Goal: Use online tool/utility: Utilize a website feature to perform a specific function

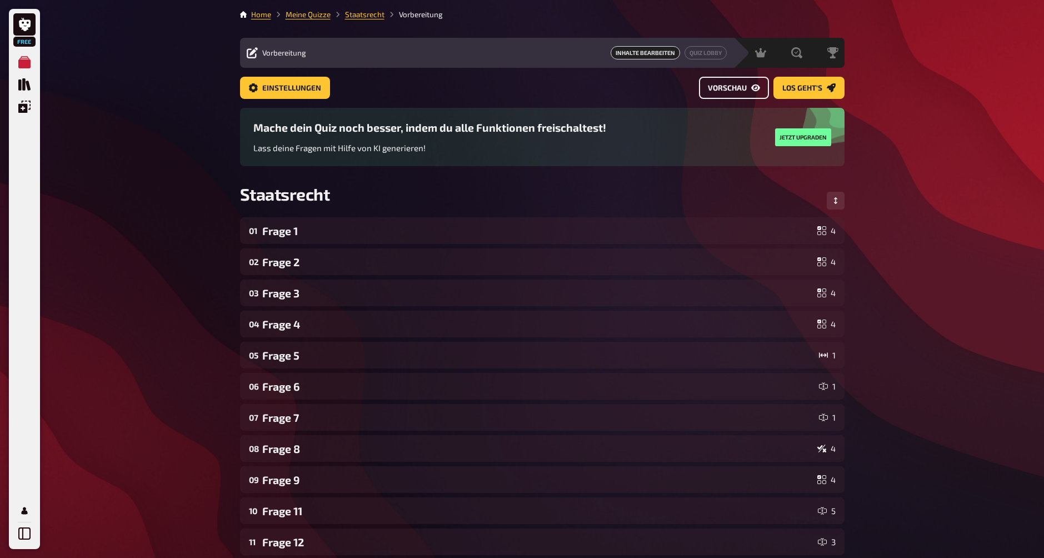
click at [477, 95] on link "Vorschau" at bounding box center [734, 88] width 70 height 22
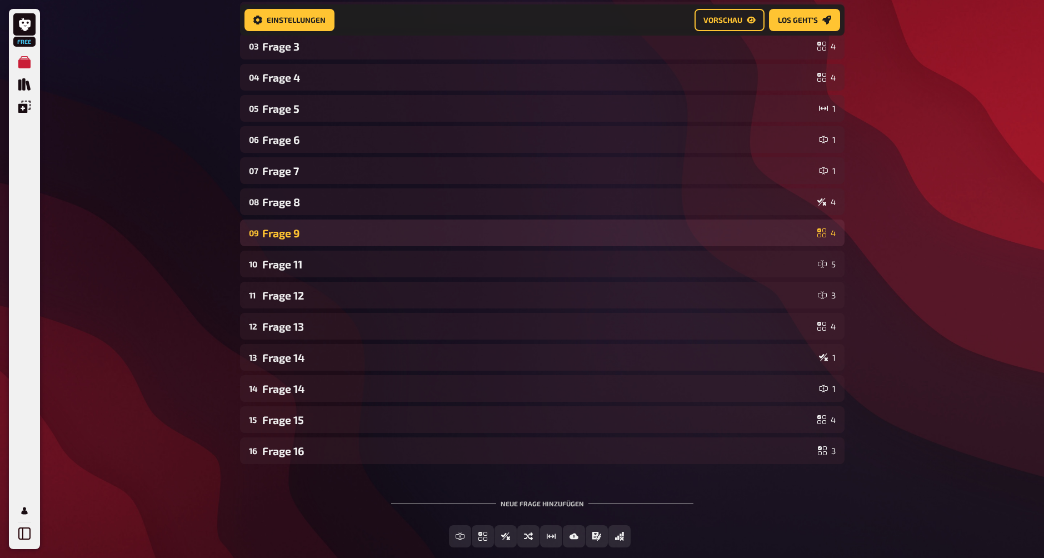
scroll to position [317, 0]
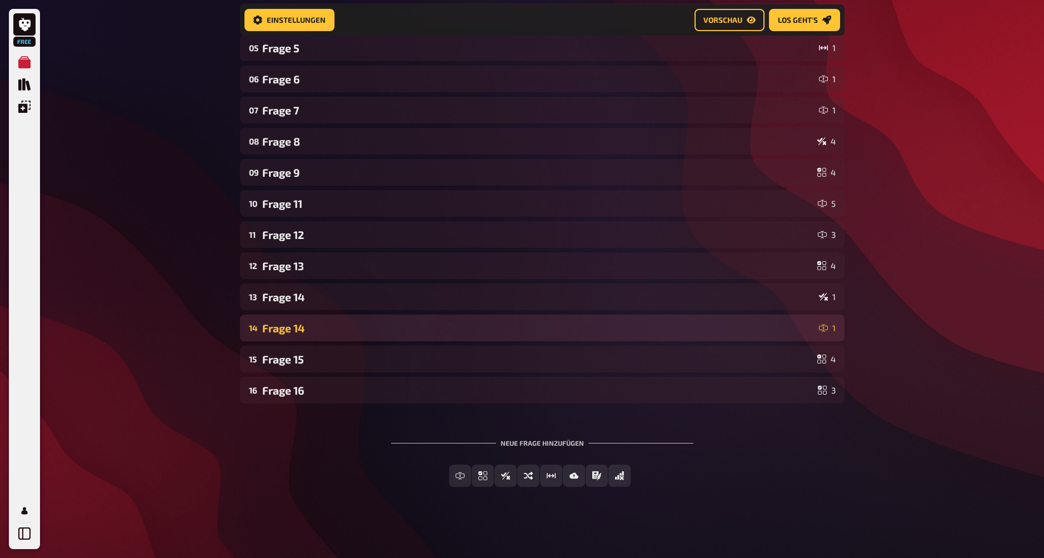
click at [334, 336] on div "14 Frage 14 1" at bounding box center [542, 328] width 605 height 27
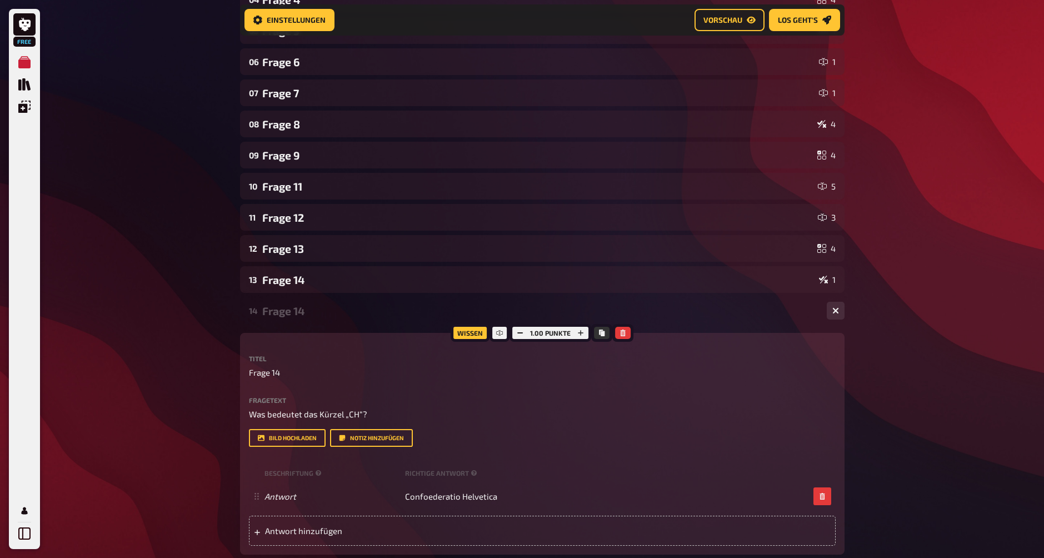
scroll to position [335, 0]
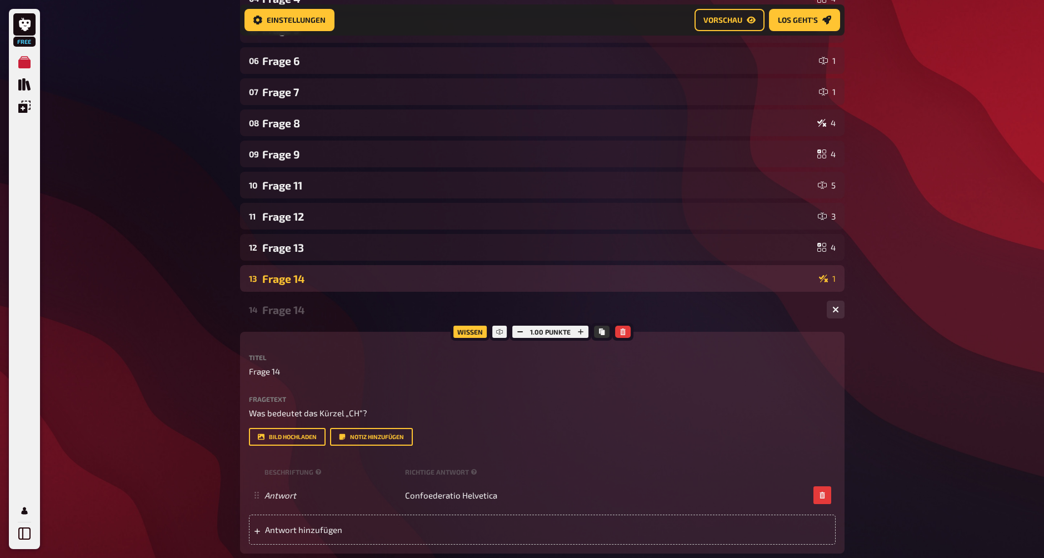
click at [317, 291] on div "13 Frage 14 1" at bounding box center [542, 278] width 605 height 27
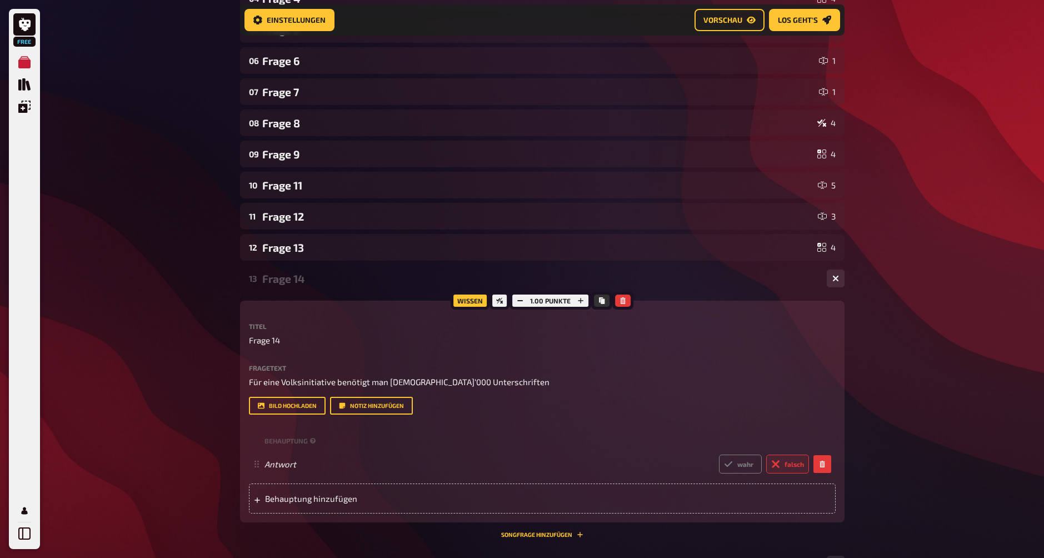
click at [329, 272] on div "Frage 14" at bounding box center [540, 278] width 556 height 13
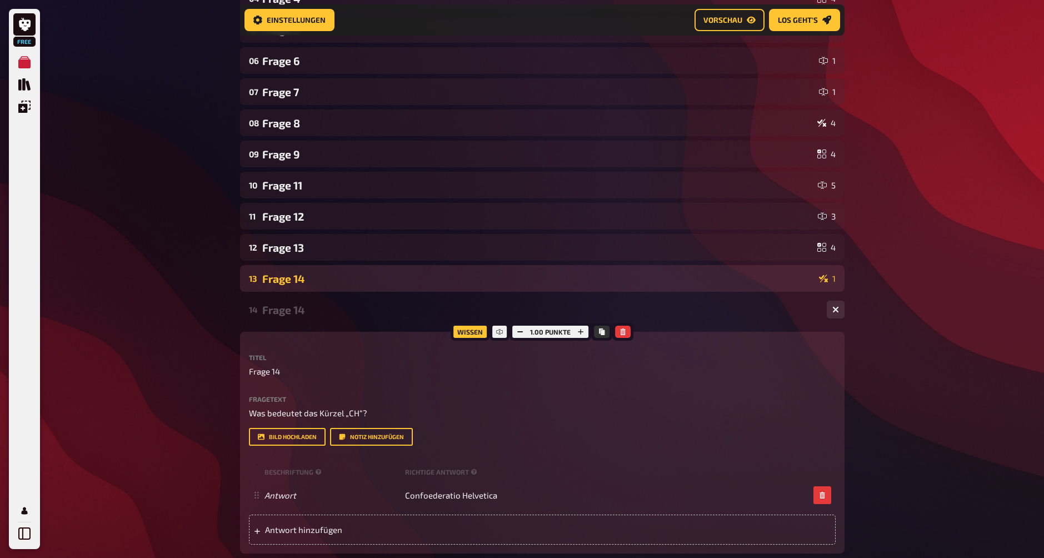
click at [292, 281] on div "Frage 14" at bounding box center [538, 278] width 553 height 13
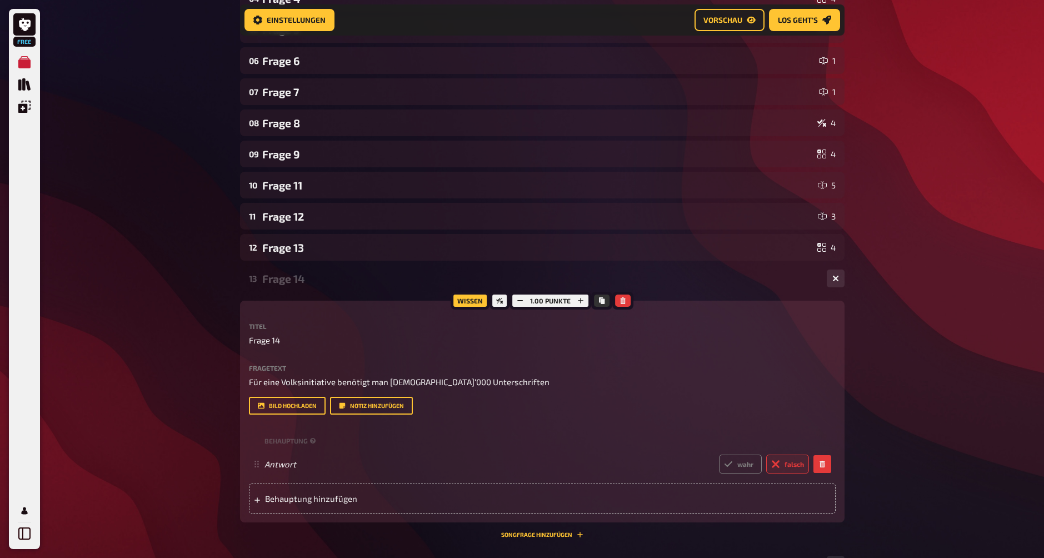
click at [310, 287] on div "13 Frage 14 1" at bounding box center [542, 278] width 605 height 27
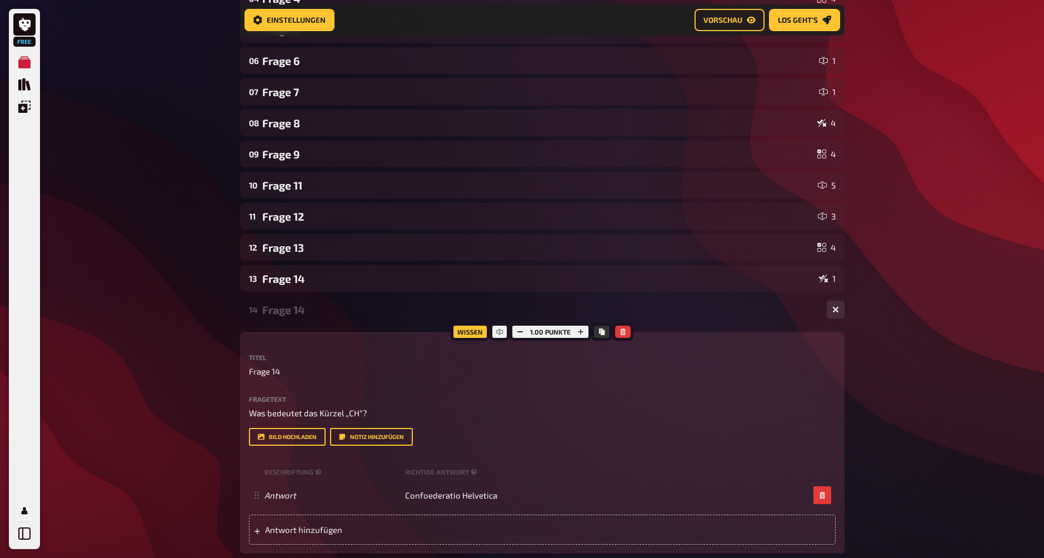
click at [272, 314] on div "Frage 14" at bounding box center [540, 310] width 556 height 13
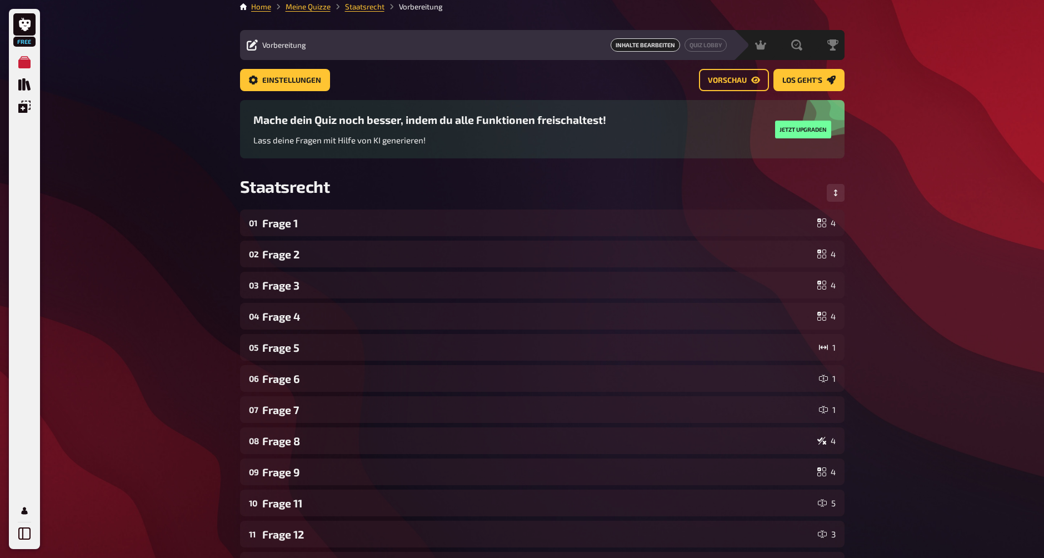
scroll to position [5, 0]
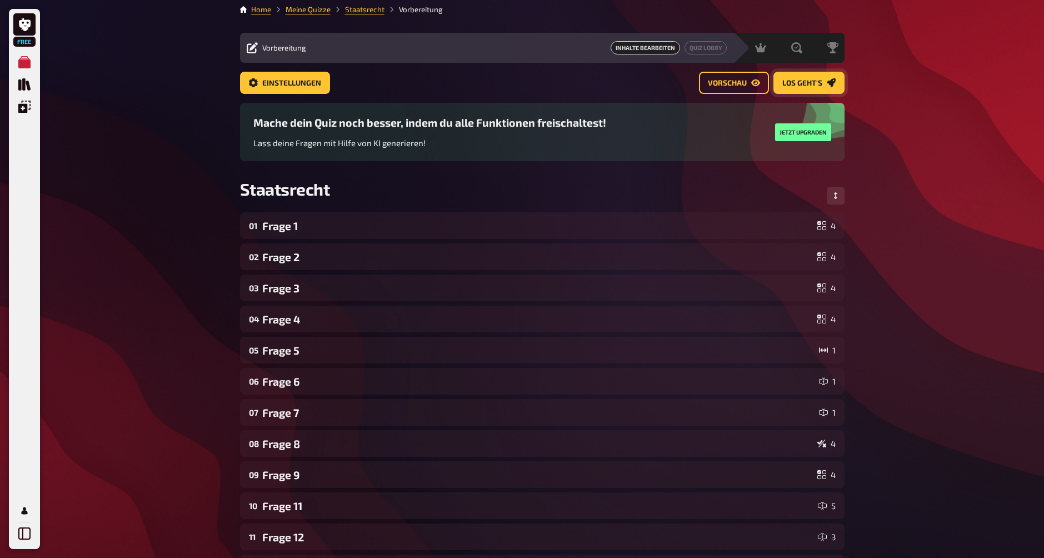
click at [477, 91] on link "Los geht's" at bounding box center [809, 83] width 71 height 22
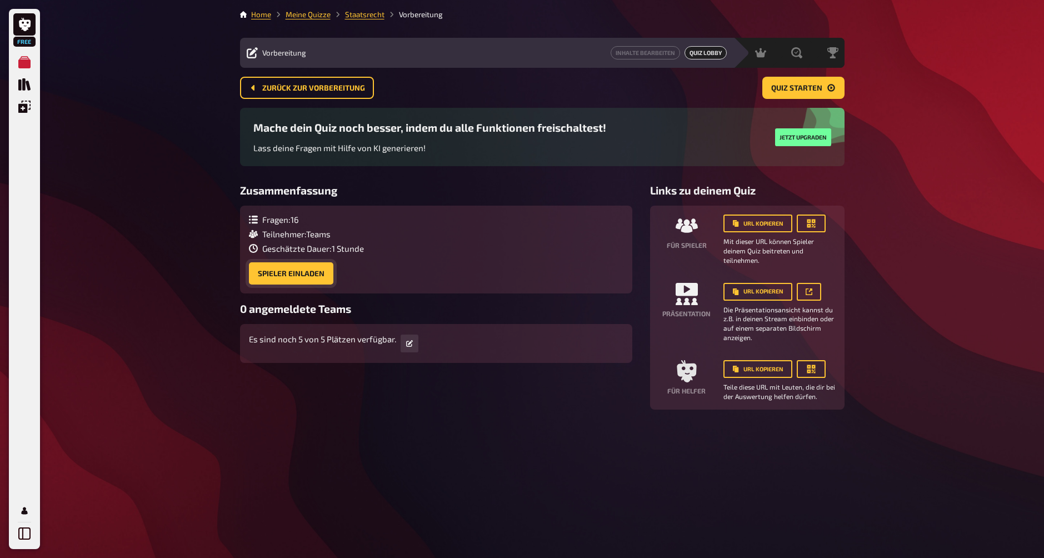
click at [324, 280] on button "Spieler einladen" at bounding box center [291, 273] width 84 height 22
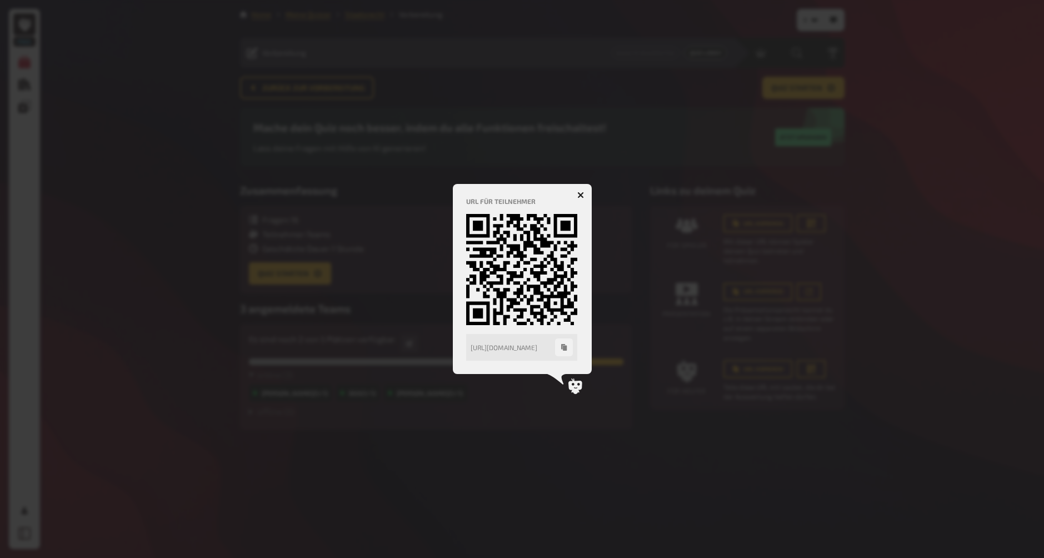
click at [477, 193] on icon "button" at bounding box center [580, 195] width 11 height 11
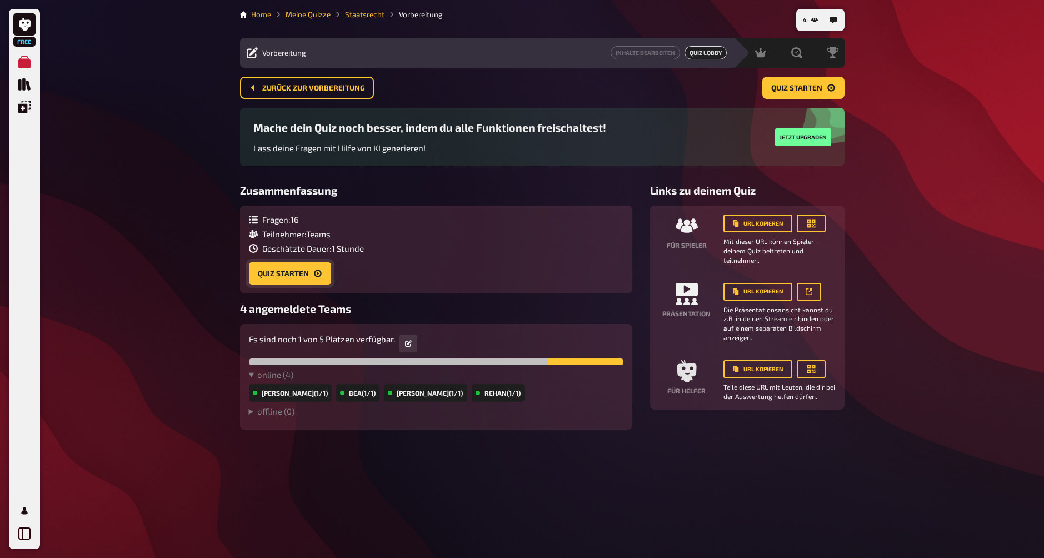
click at [300, 277] on button "Quiz starten" at bounding box center [290, 273] width 82 height 22
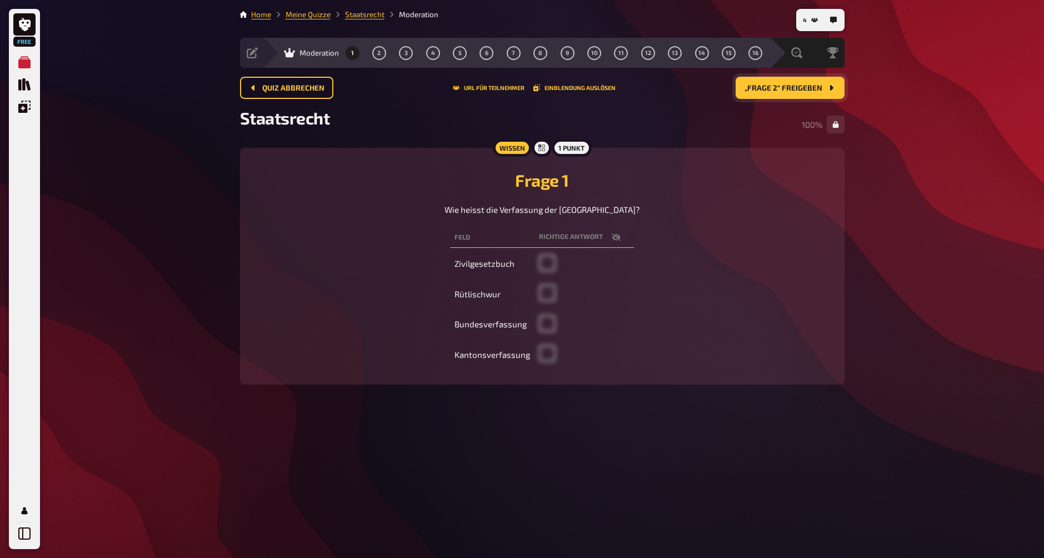
click at [477, 95] on button "„Frage 2“ freigeben" at bounding box center [790, 88] width 109 height 22
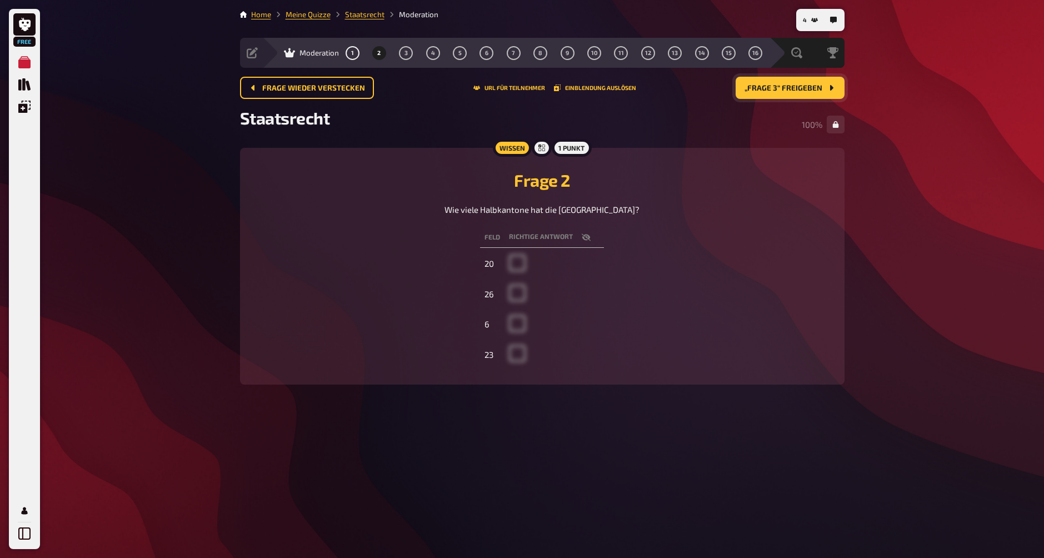
click at [477, 93] on button "„Frage 3“ freigeben" at bounding box center [790, 88] width 109 height 22
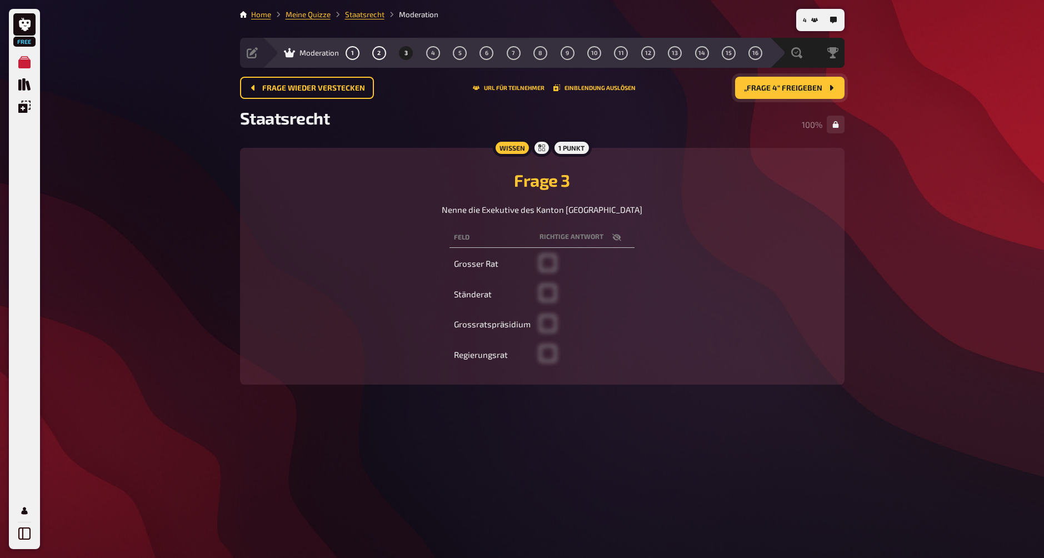
click at [477, 93] on button "„Frage 4“ freigeben" at bounding box center [790, 88] width 110 height 22
click at [477, 93] on button "„Frage 5“ freigeben" at bounding box center [791, 88] width 108 height 22
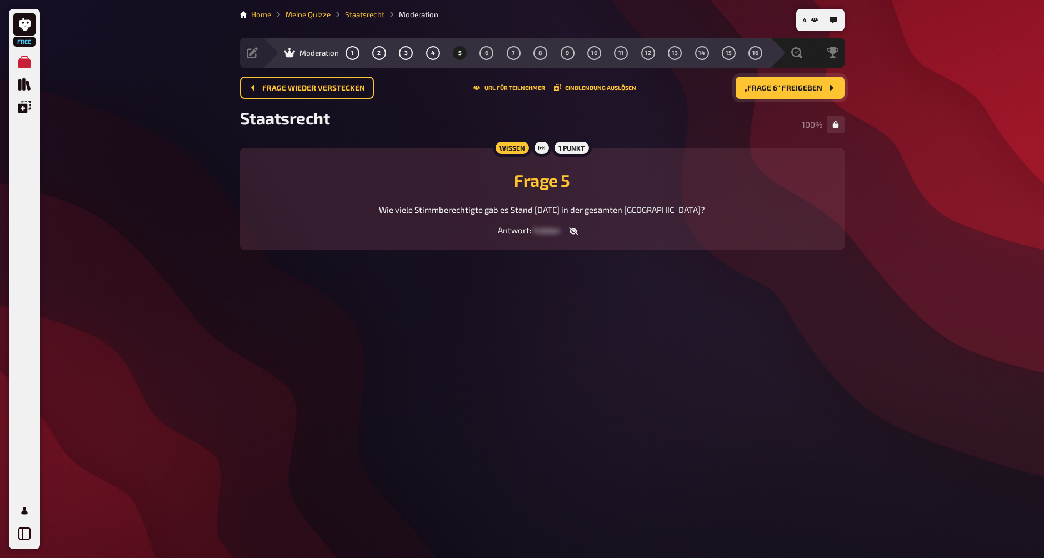
click at [477, 93] on button "„Frage 6“ freigeben" at bounding box center [790, 88] width 109 height 22
click at [477, 98] on button "„Frage 7“ freigeben" at bounding box center [791, 88] width 108 height 22
click at [477, 94] on button "„Frage 8“ freigeben" at bounding box center [790, 88] width 109 height 22
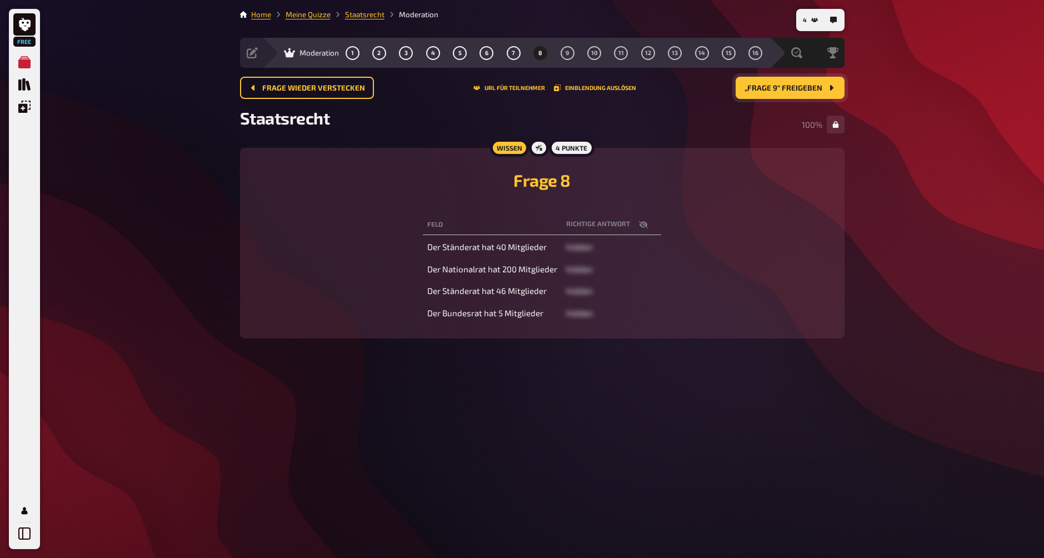
click at [477, 94] on button "„Frage 9“ freigeben" at bounding box center [790, 88] width 109 height 22
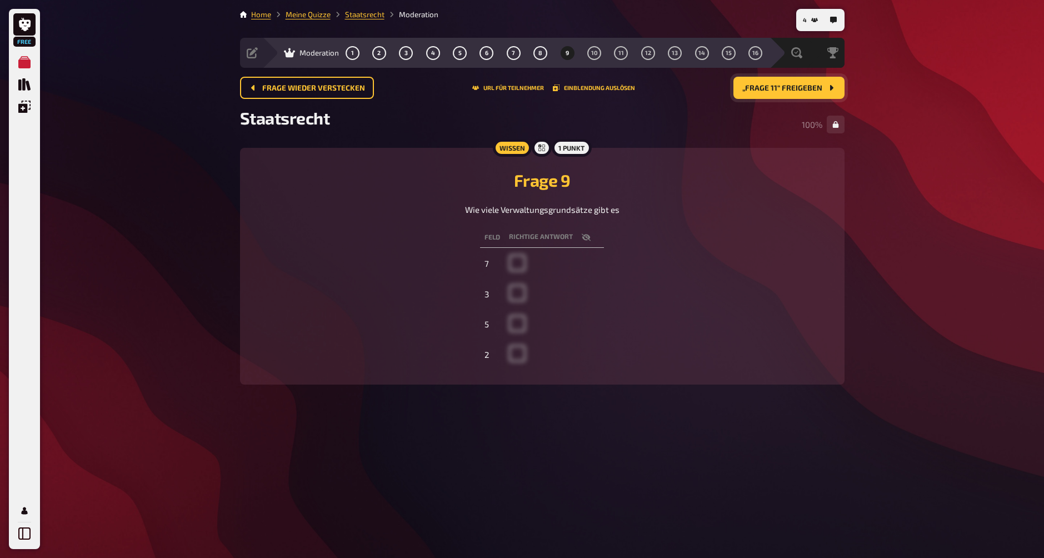
click at [477, 94] on button "„Frage 11“ freigeben" at bounding box center [789, 88] width 111 height 22
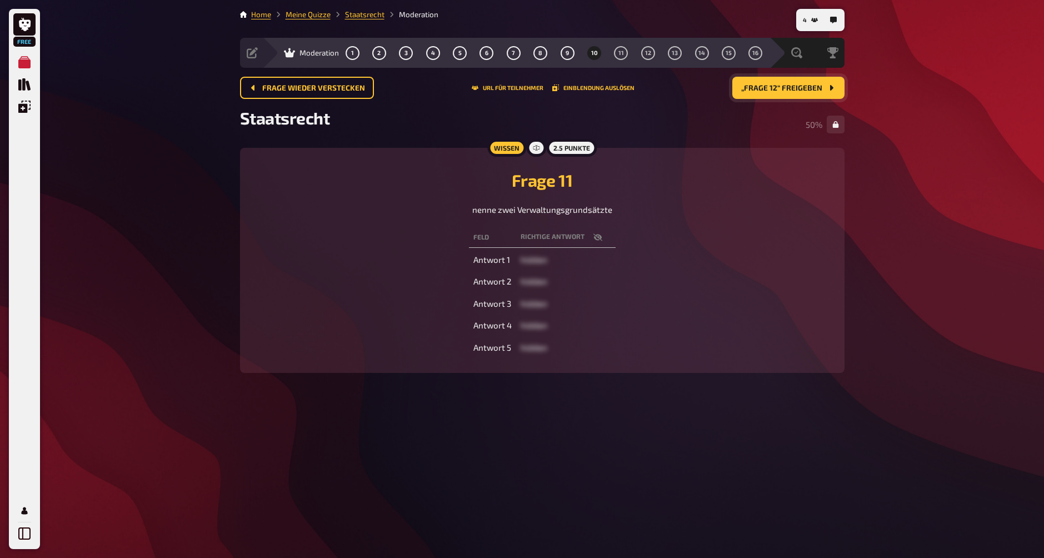
click at [477, 94] on button "„Frage 12“ freigeben" at bounding box center [789, 88] width 112 height 22
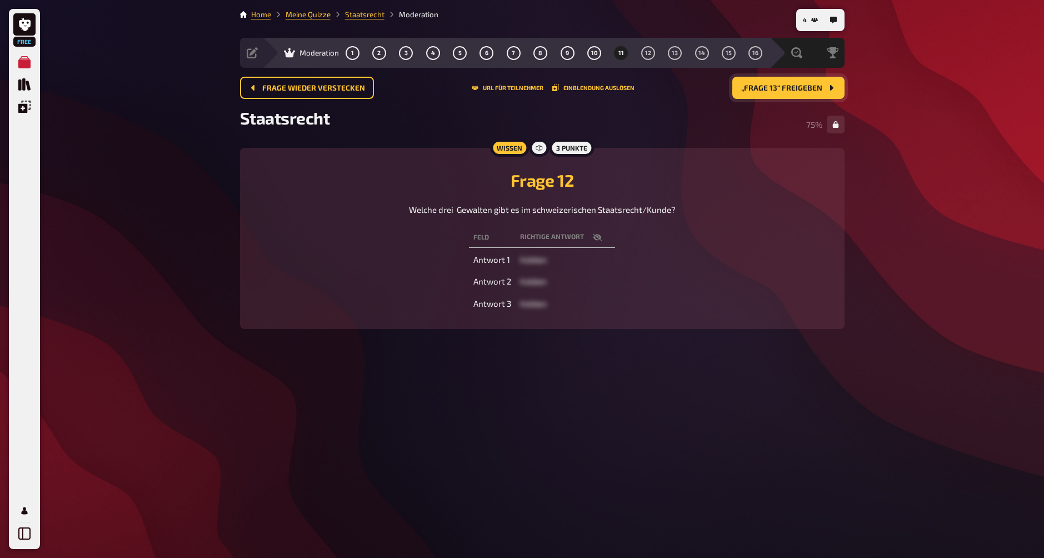
click at [477, 84] on span "„Frage 13“ freigeben" at bounding box center [782, 88] width 81 height 8
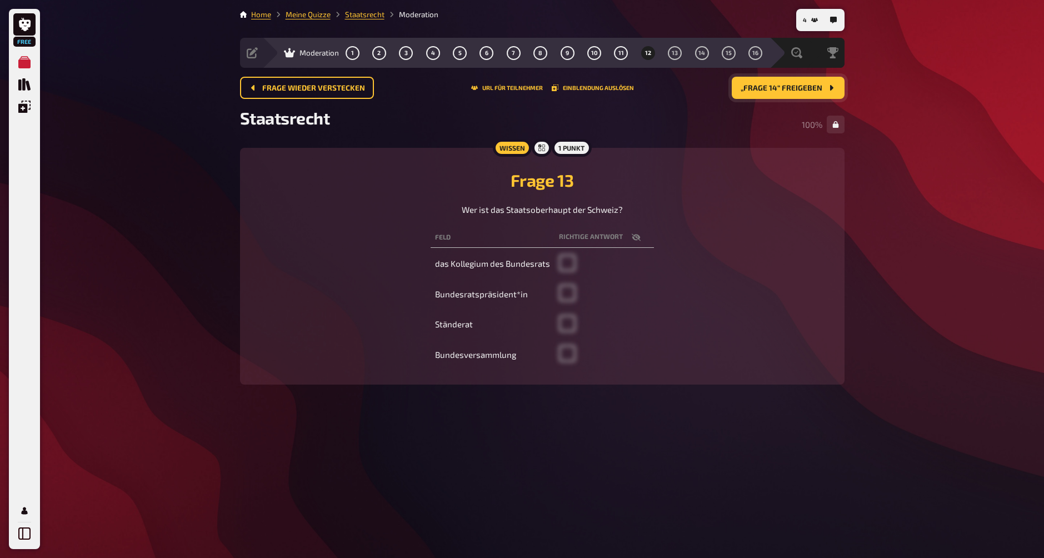
click at [477, 84] on span "„Frage 14“ freigeben" at bounding box center [782, 88] width 82 height 8
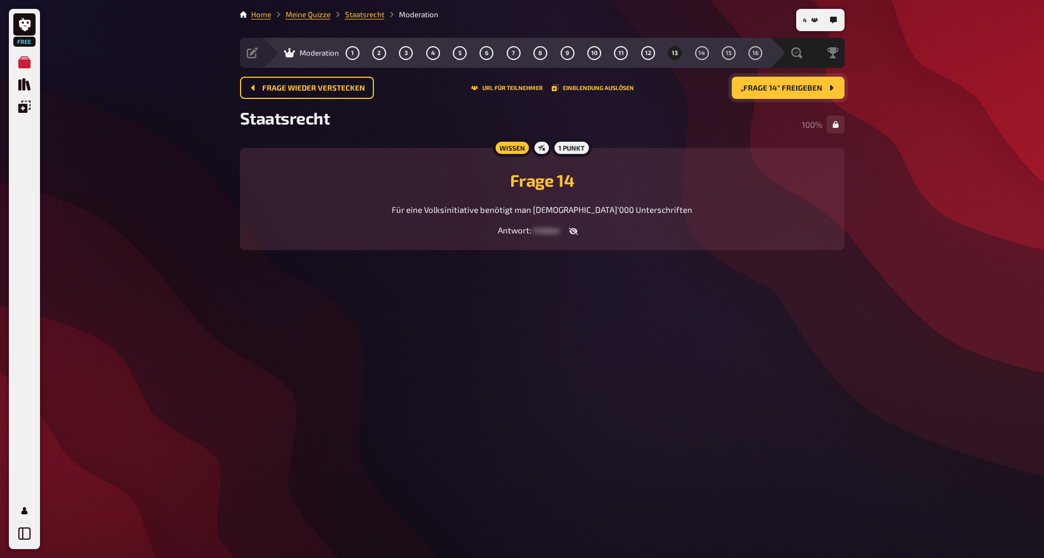
click at [477, 84] on span "„Frage 14“ freigeben" at bounding box center [782, 88] width 82 height 8
click at [477, 91] on span "„Frage 15“ freigeben" at bounding box center [782, 88] width 81 height 8
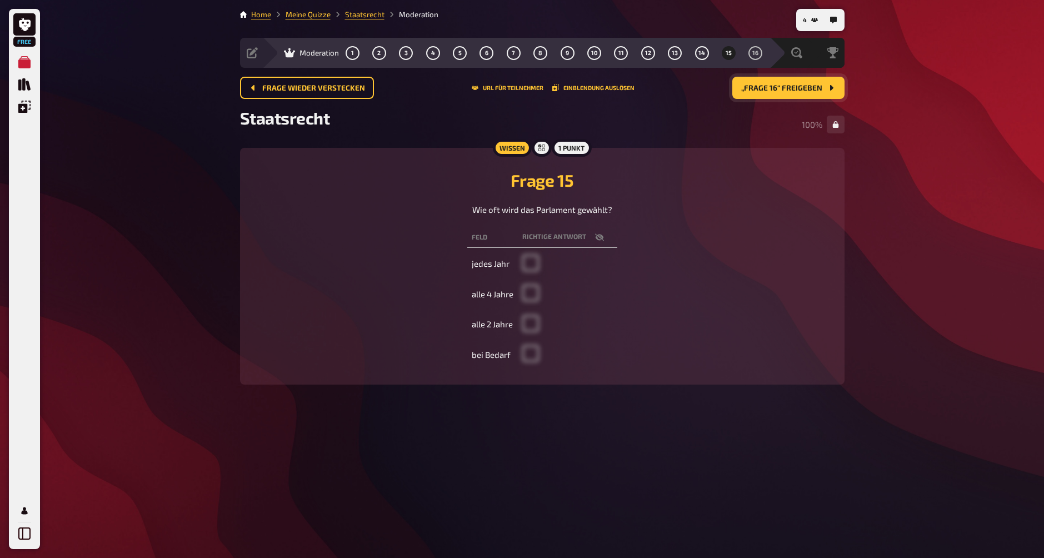
click at [477, 98] on button "„Frage 16“ freigeben" at bounding box center [789, 88] width 112 height 22
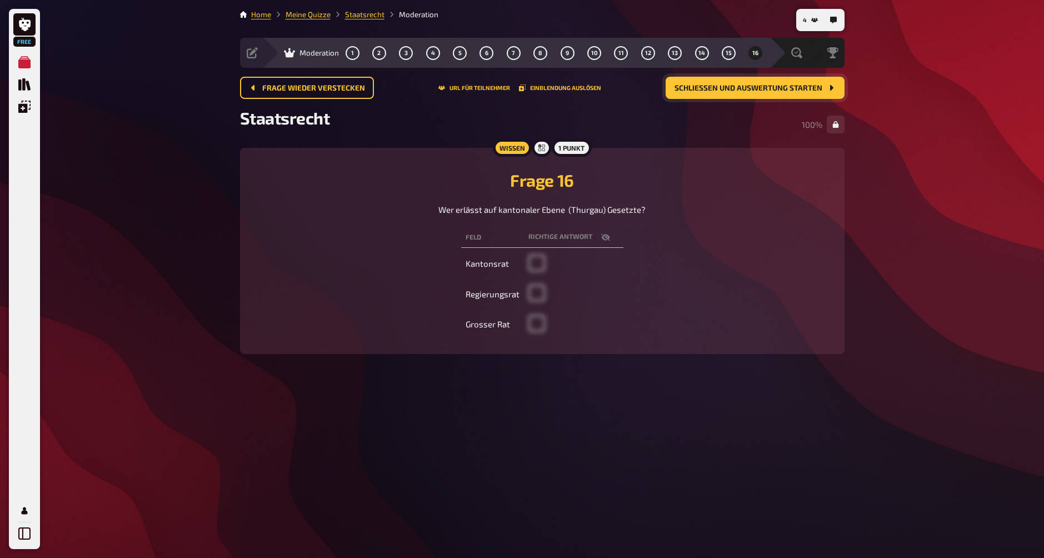
click at [477, 89] on span "Schließen und Auswertung starten" at bounding box center [749, 88] width 148 height 8
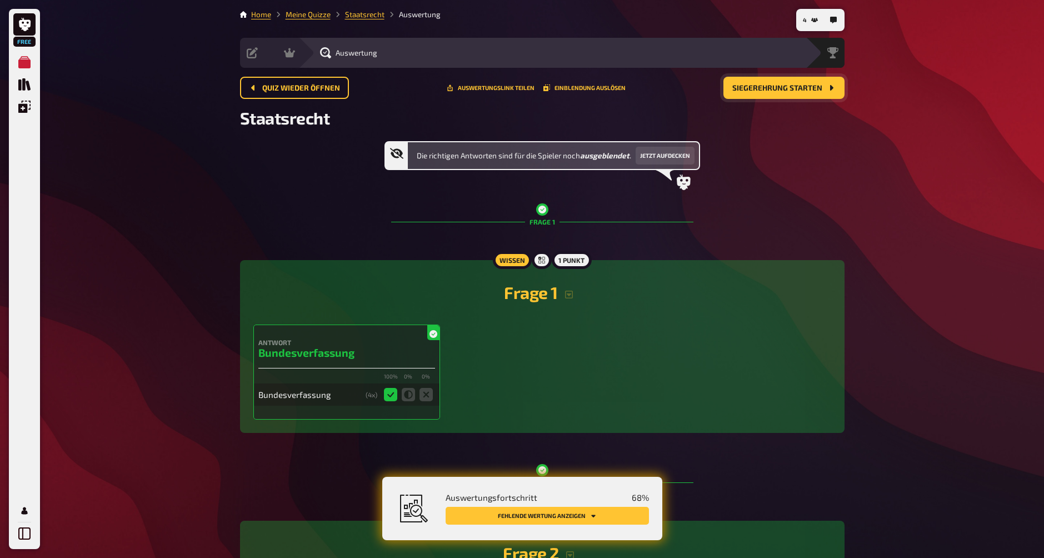
click at [477, 94] on button "Siegerehrung starten" at bounding box center [784, 88] width 121 height 22
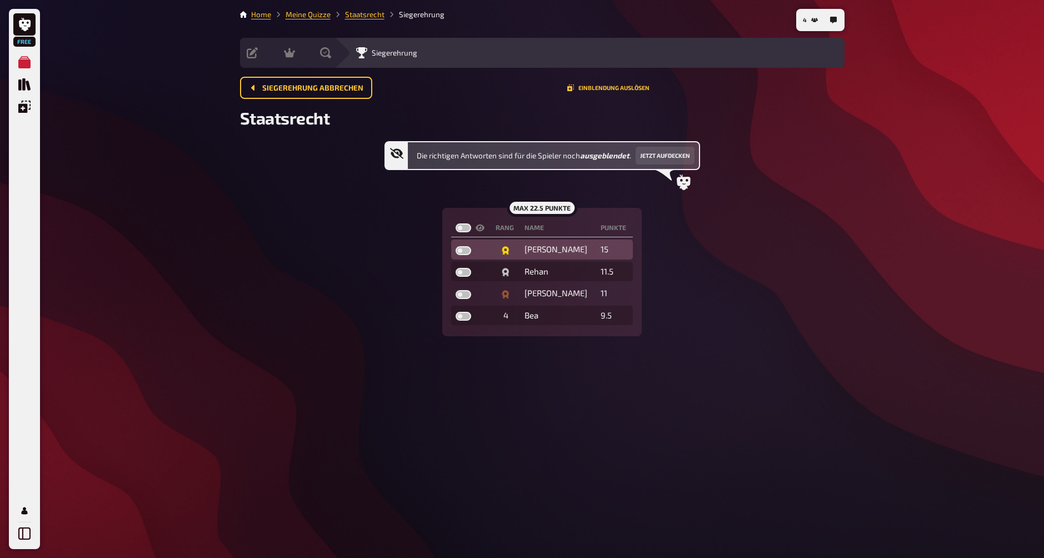
click at [477, 257] on td "[PERSON_NAME]" at bounding box center [558, 250] width 76 height 20
click at [477, 284] on td "[PERSON_NAME]" at bounding box center [558, 293] width 76 height 20
click at [477, 278] on td "Rehan" at bounding box center [558, 272] width 76 height 20
click at [282, 86] on span "Siegerehrung abbrechen" at bounding box center [312, 88] width 101 height 8
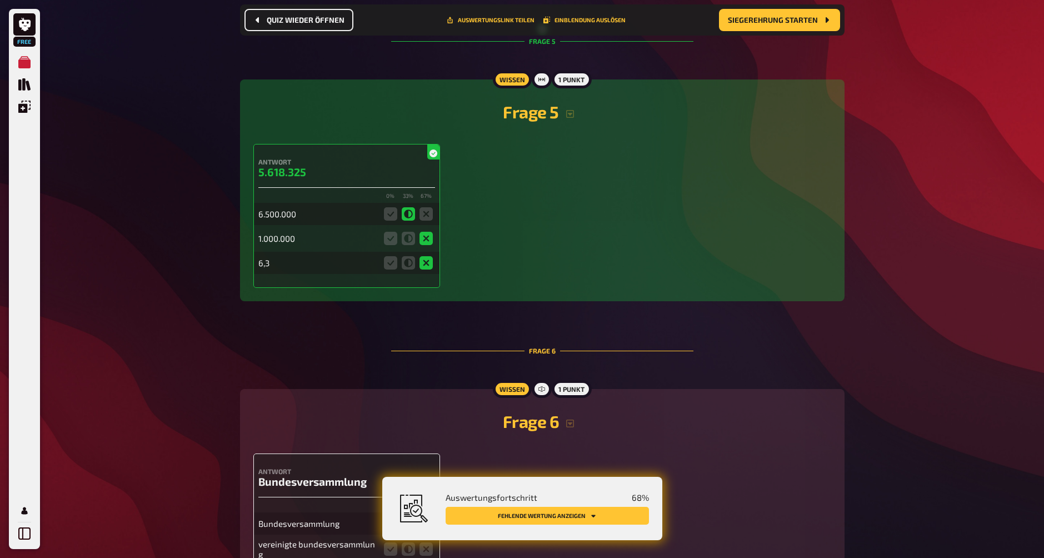
scroll to position [1282, 0]
click at [322, 231] on div "1.000.000" at bounding box center [346, 237] width 177 height 22
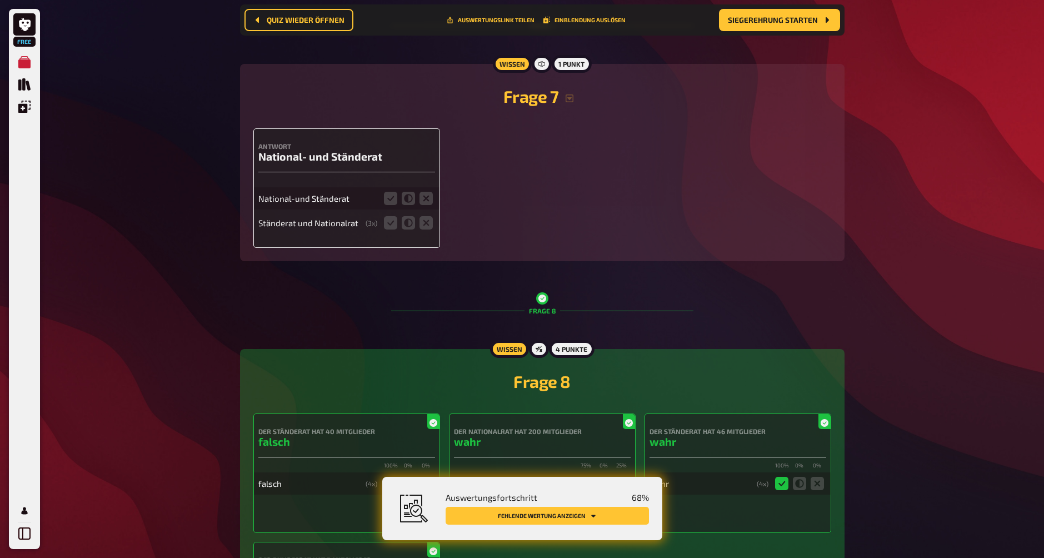
scroll to position [1943, 0]
click at [334, 203] on div "National-und Ständerat" at bounding box center [317, 198] width 119 height 10
click at [300, 209] on div "National-und Ständerat" at bounding box center [346, 198] width 177 height 22
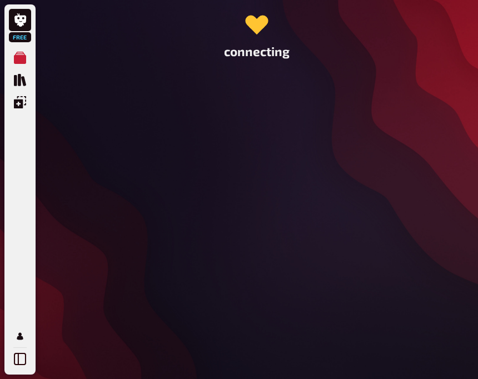
scroll to position [0, 0]
